Goal: Transaction & Acquisition: Purchase product/service

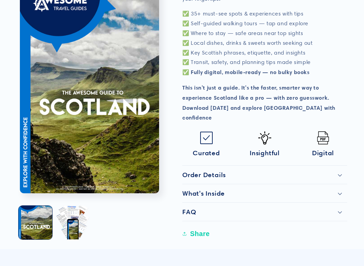
scroll to position [312, 0]
click at [339, 171] on div "Order Details" at bounding box center [264, 175] width 165 height 8
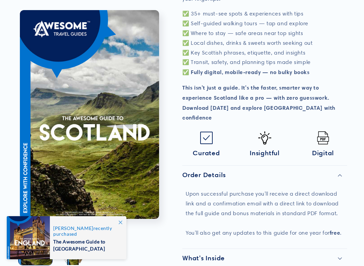
click at [341, 237] on icon at bounding box center [340, 259] width 4 height 2
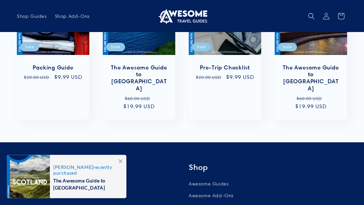
scroll to position [1246, 0]
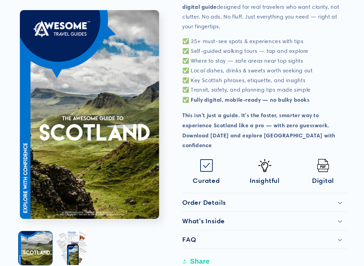
scroll to position [287, 0]
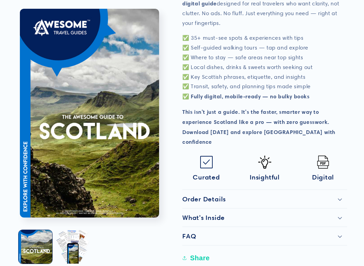
click at [339, 199] on icon at bounding box center [340, 200] width 4 height 3
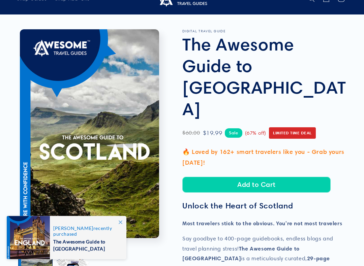
scroll to position [18, 0]
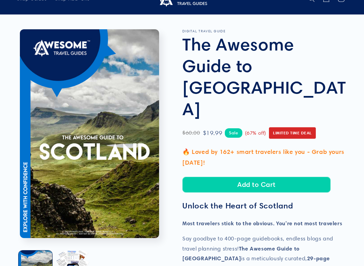
click at [271, 177] on button "Add to Cart" at bounding box center [256, 185] width 148 height 16
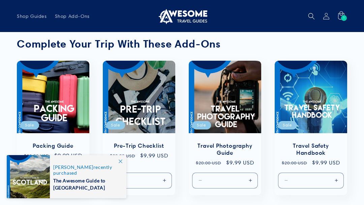
click at [310, 19] on icon "Search" at bounding box center [311, 16] width 7 height 7
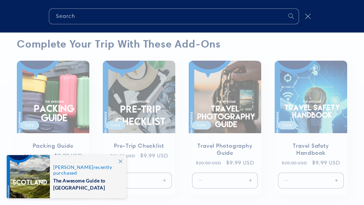
click at [0, 16] on div "Search" at bounding box center [0, 16] width 0 height 0
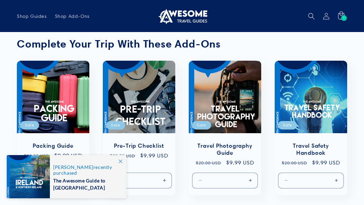
click at [309, 22] on span "Search" at bounding box center [311, 16] width 15 height 15
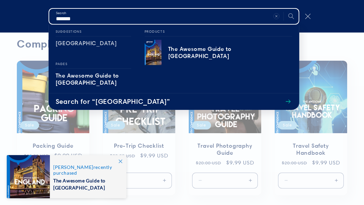
type input "*******"
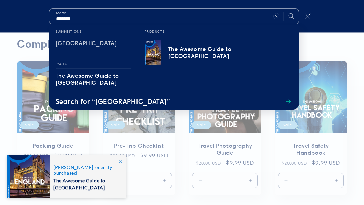
click at [236, 56] on div "The Awesome Guide to [GEOGRAPHIC_DATA]" at bounding box center [230, 52] width 124 height 25
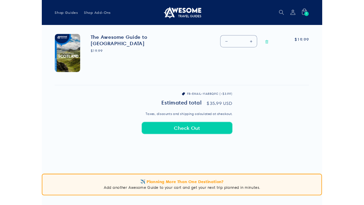
scroll to position [292, 0]
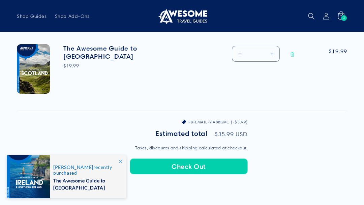
click at [221, 165] on button "Check Out" at bounding box center [189, 166] width 118 height 16
